Goal: Task Accomplishment & Management: Use online tool/utility

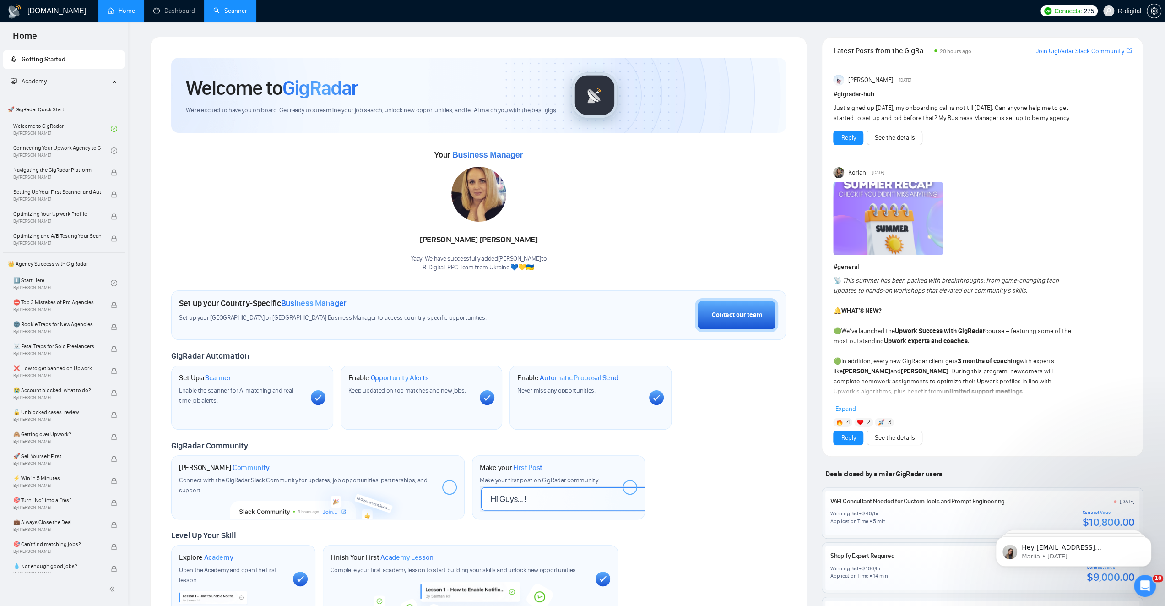
click at [234, 11] on link "Scanner" at bounding box center [230, 11] width 34 height 8
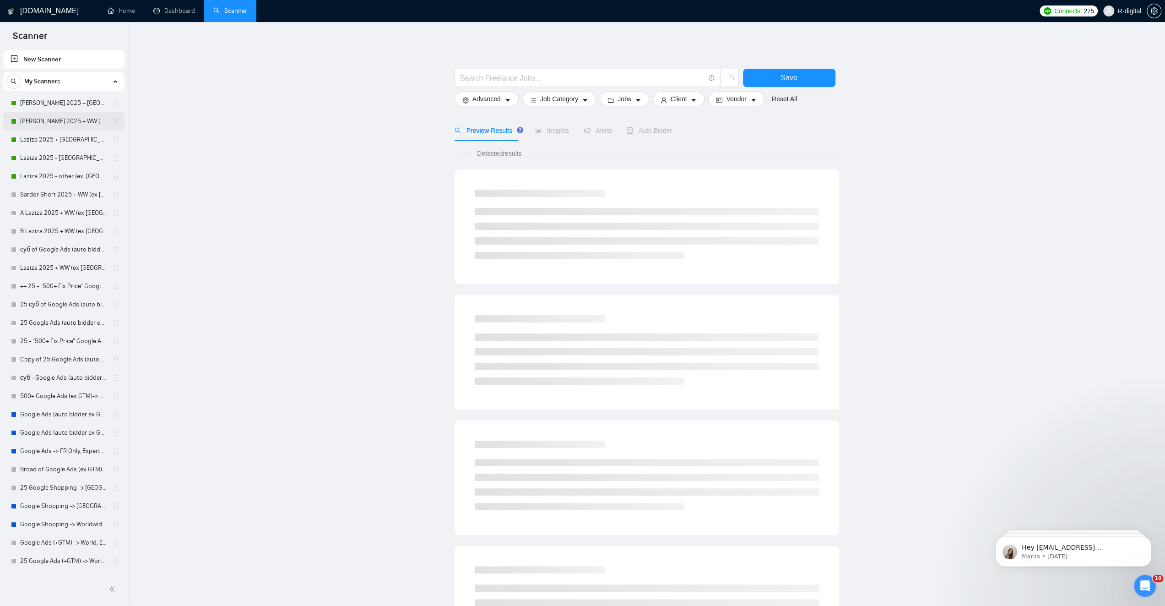
click at [26, 124] on link "[PERSON_NAME] 2025 + WW (ex [GEOGRAPHIC_DATA], [GEOGRAPHIC_DATA], [GEOGRAPHIC_D…" at bounding box center [63, 121] width 87 height 18
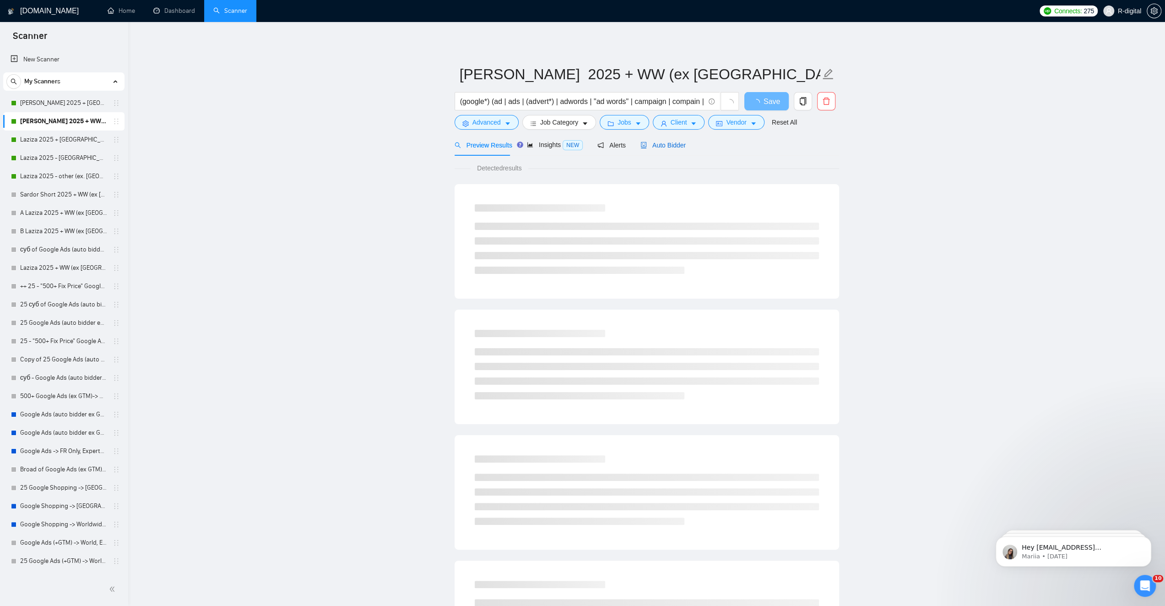
click at [664, 143] on span "Auto Bidder" at bounding box center [663, 144] width 45 height 7
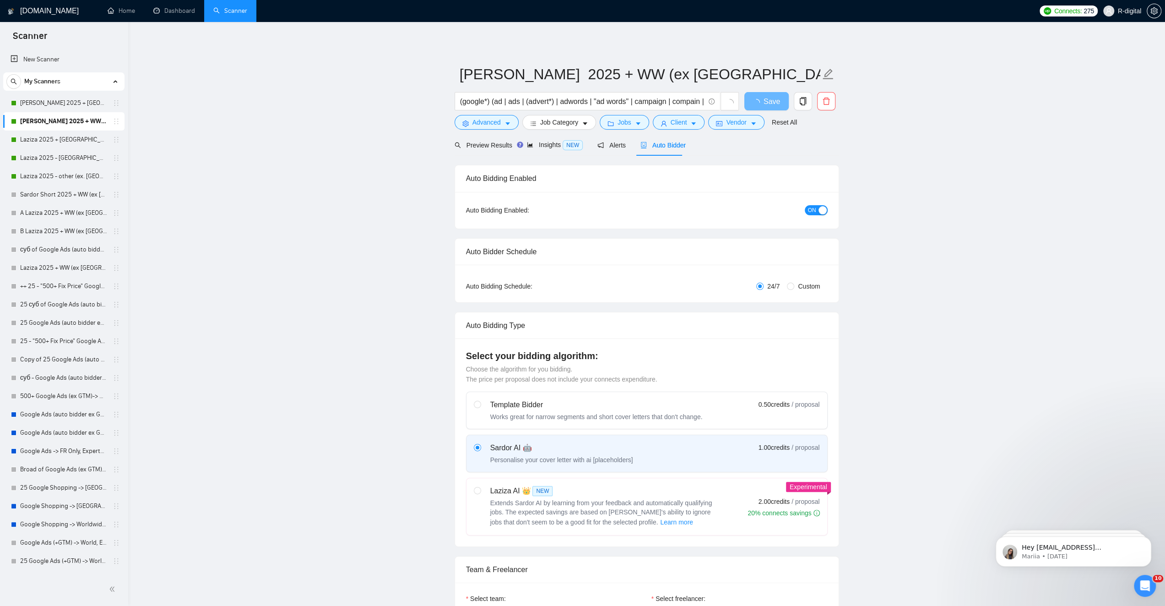
radio input "false"
radio input "true"
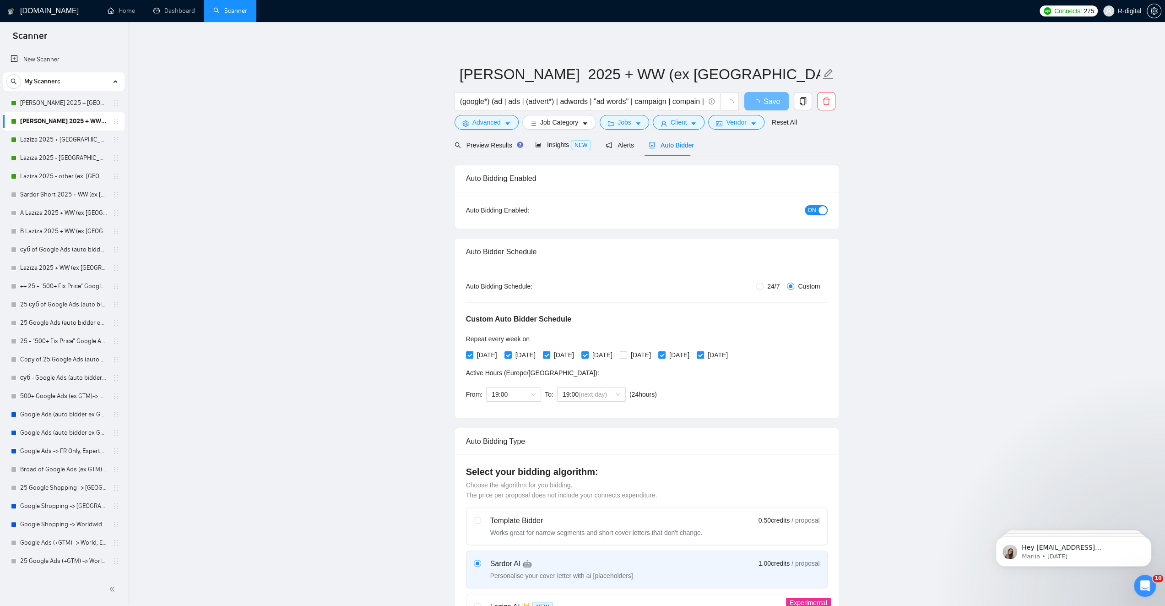
click at [823, 212] on div "button" at bounding box center [823, 210] width 8 height 8
click at [769, 100] on span "Save" at bounding box center [766, 101] width 16 height 11
click at [67, 103] on link "[PERSON_NAME] 2025 + [GEOGRAPHIC_DATA], [GEOGRAPHIC_DATA], [GEOGRAPHIC_DATA]" at bounding box center [63, 103] width 87 height 18
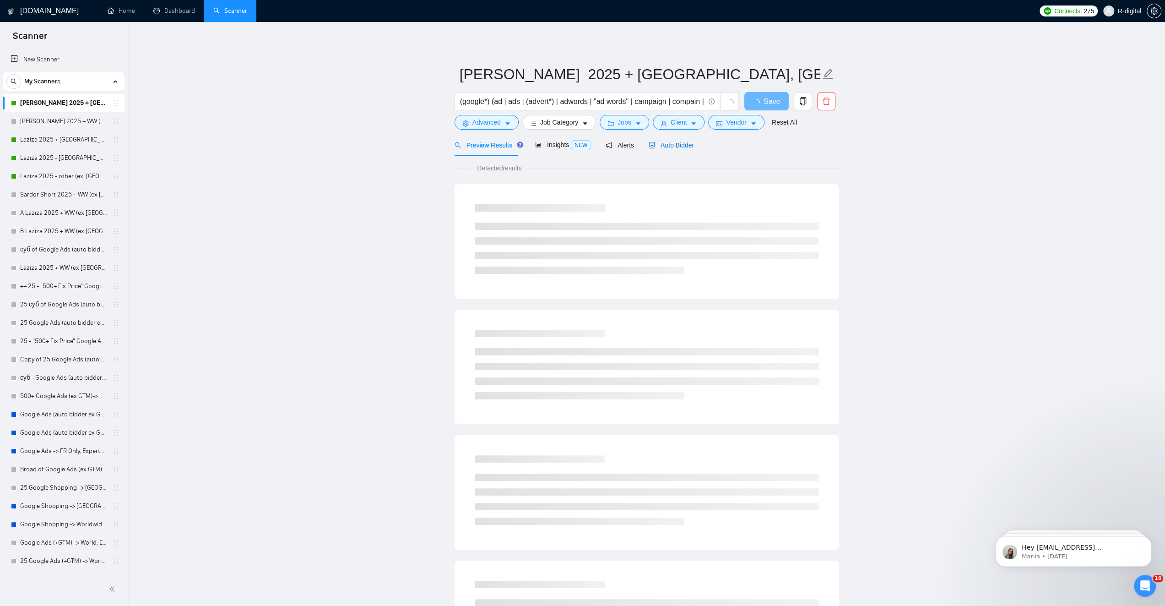
click at [657, 146] on span "Auto Bidder" at bounding box center [671, 144] width 45 height 7
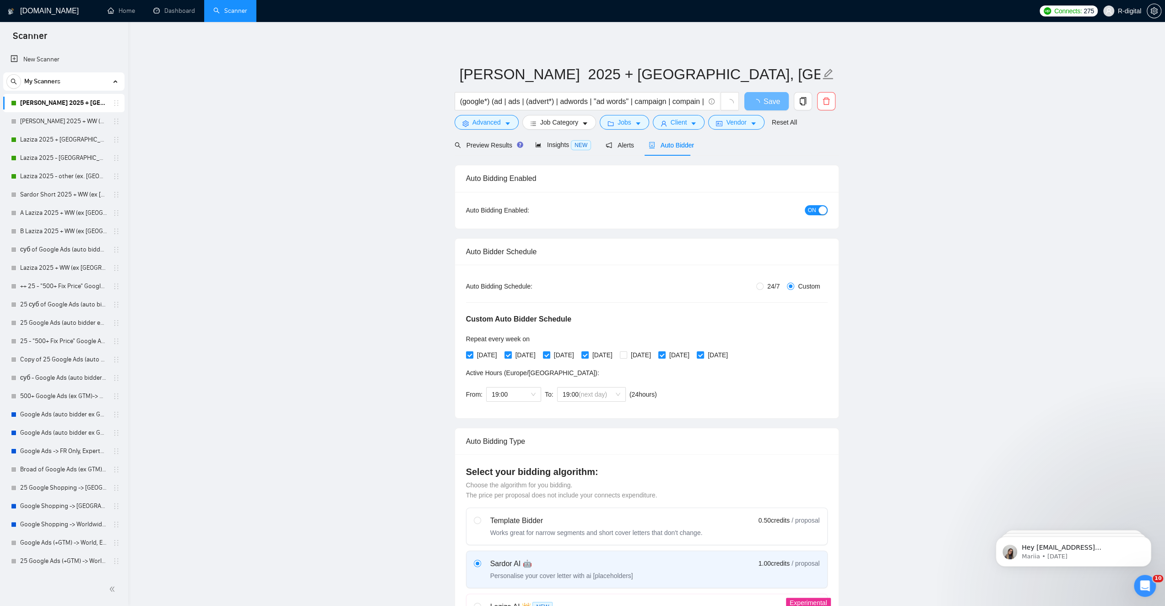
radio input "false"
radio input "true"
click at [816, 209] on button "ON" at bounding box center [816, 210] width 23 height 10
click at [762, 102] on span "Save" at bounding box center [766, 101] width 16 height 11
click at [74, 136] on link "Laziza 2025 + [GEOGRAPHIC_DATA], [GEOGRAPHIC_DATA], [GEOGRAPHIC_DATA]" at bounding box center [63, 139] width 87 height 18
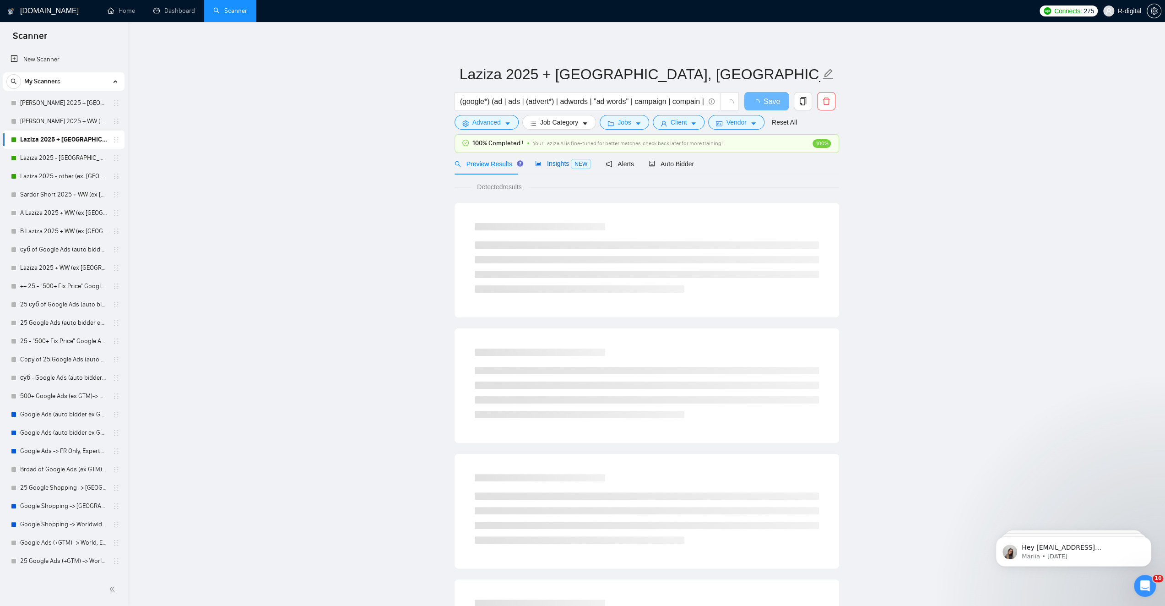
click at [556, 162] on span "Insights NEW" at bounding box center [563, 163] width 56 height 7
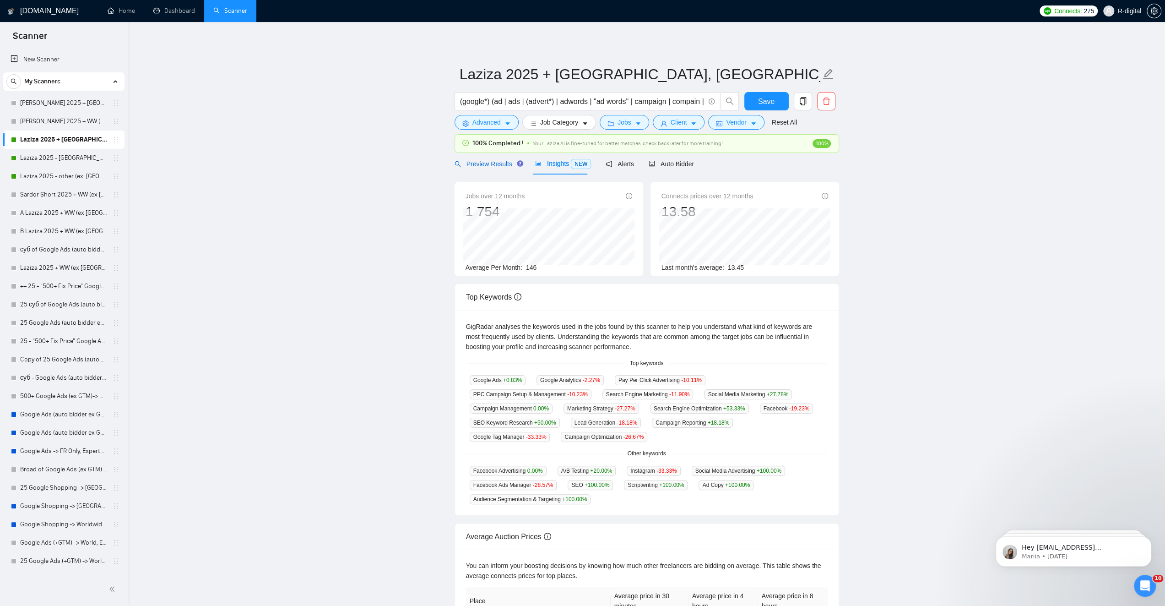
click at [489, 165] on span "Preview Results" at bounding box center [488, 163] width 66 height 7
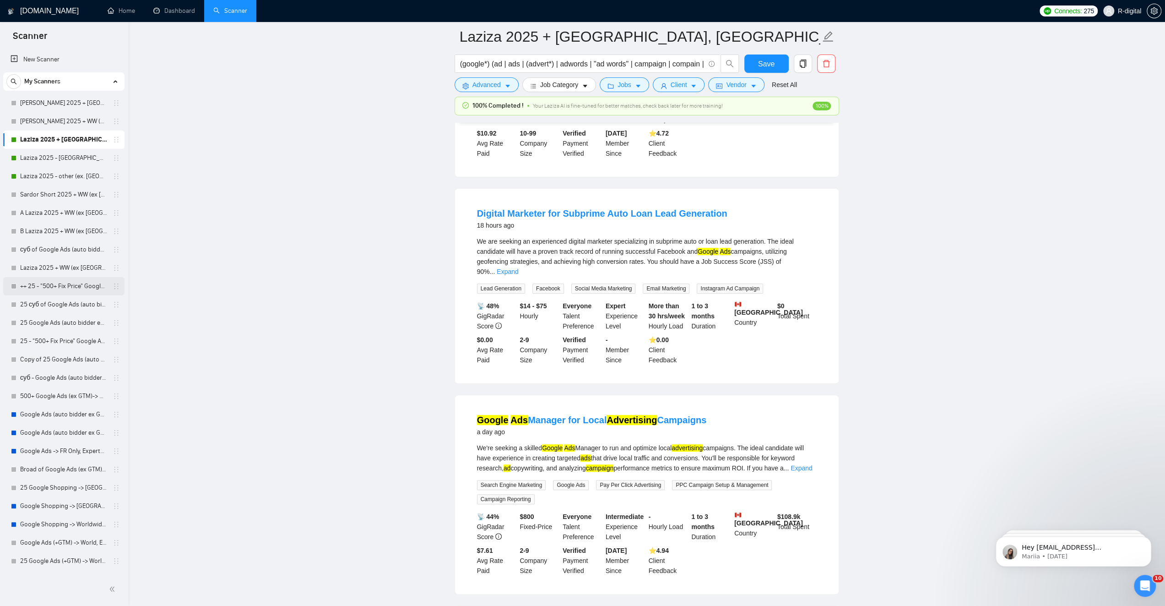
scroll to position [229, 0]
